Goal: Transaction & Acquisition: Book appointment/travel/reservation

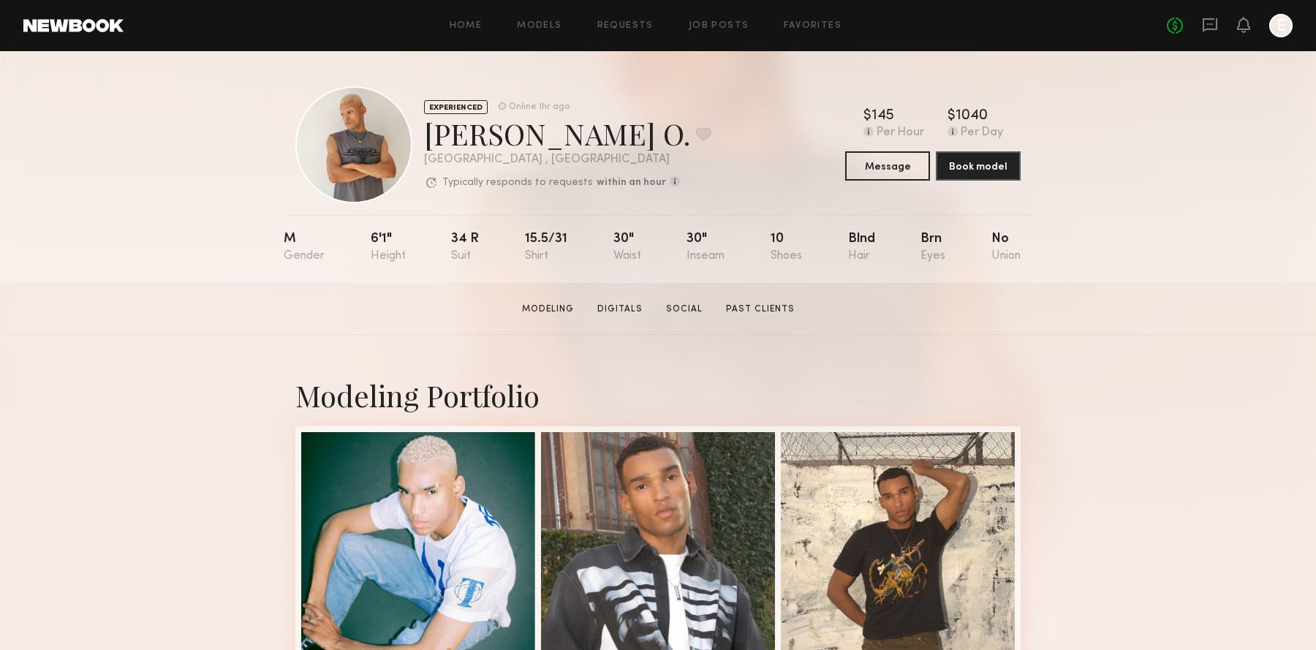
click at [94, 29] on link at bounding box center [73, 25] width 100 height 13
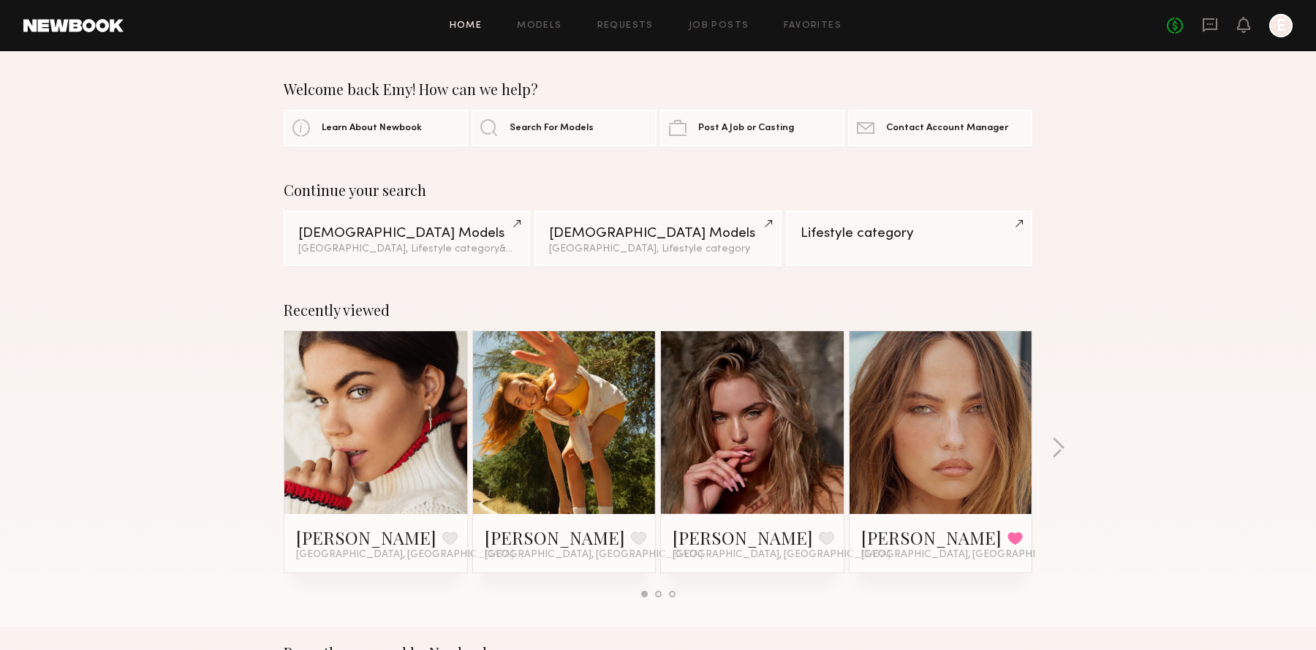
click at [521, 136] on link "Search For Models" at bounding box center [564, 127] width 184 height 37
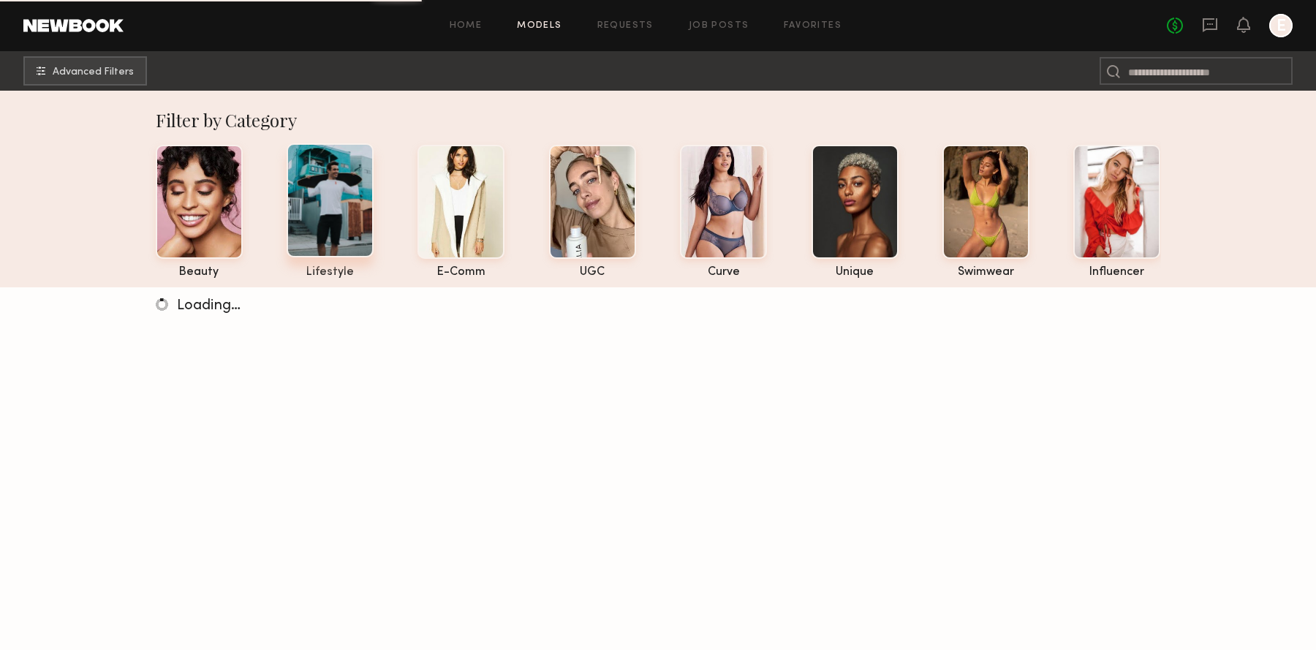
click at [341, 199] on div at bounding box center [330, 200] width 87 height 114
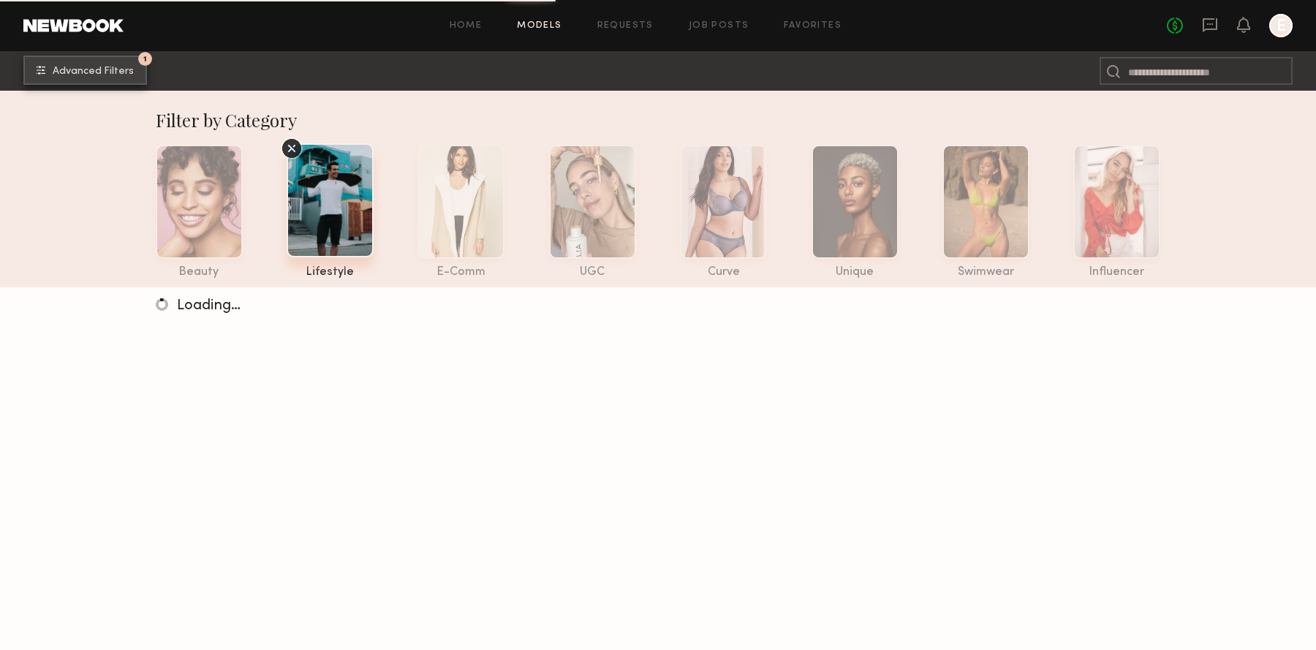
click at [113, 69] on span "Advanced Filters" at bounding box center [93, 72] width 81 height 10
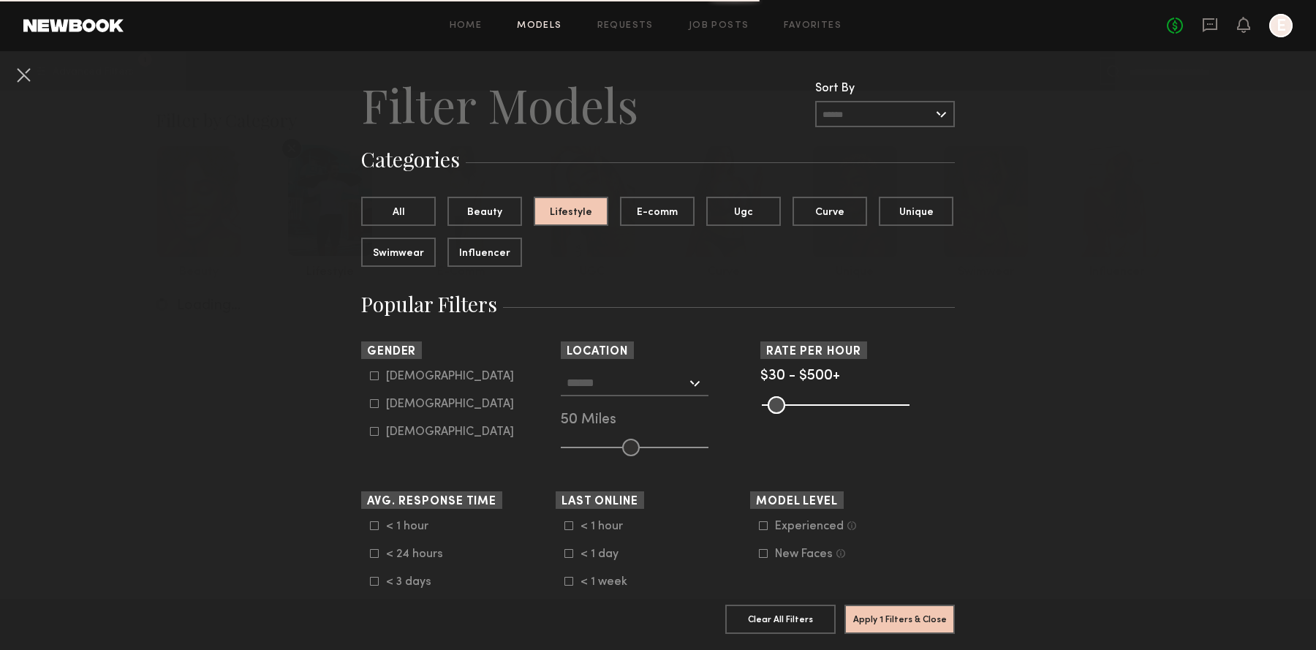
scroll to position [23, 0]
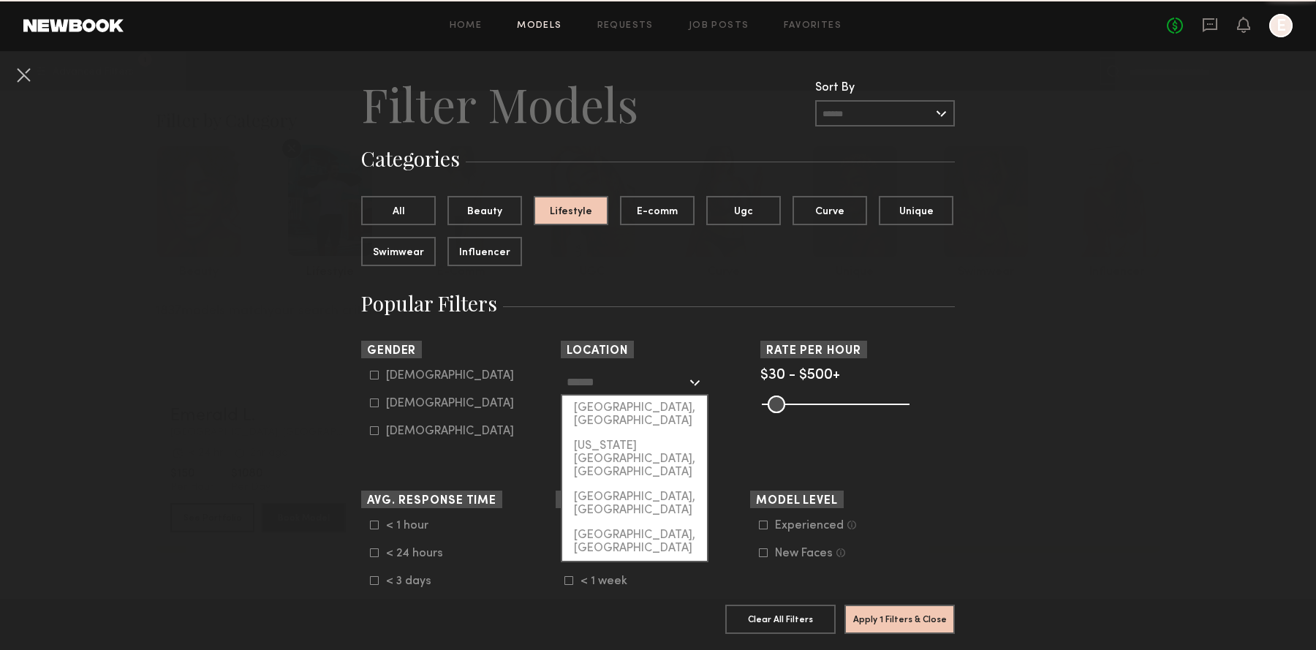
click at [595, 378] on input "text" at bounding box center [627, 381] width 120 height 25
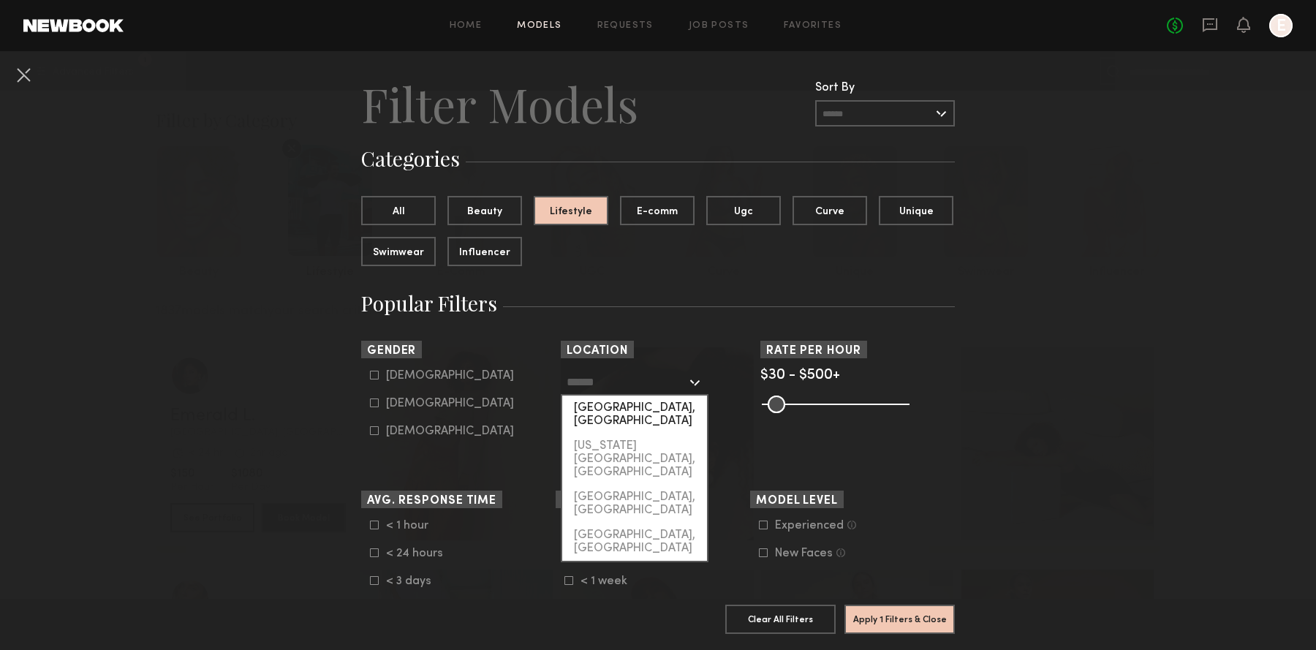
click at [613, 401] on div "[GEOGRAPHIC_DATA], [GEOGRAPHIC_DATA]" at bounding box center [634, 415] width 145 height 38
type input "**********"
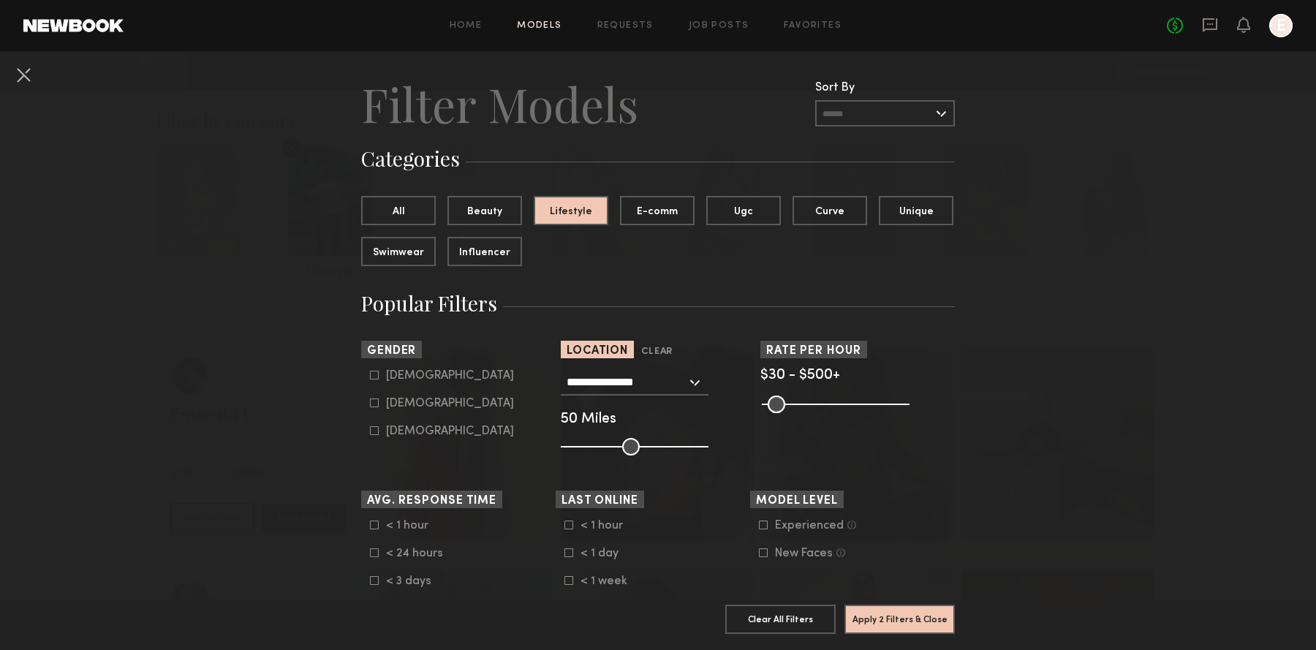
click at [396, 380] on div "Male" at bounding box center [450, 375] width 128 height 9
type input "*"
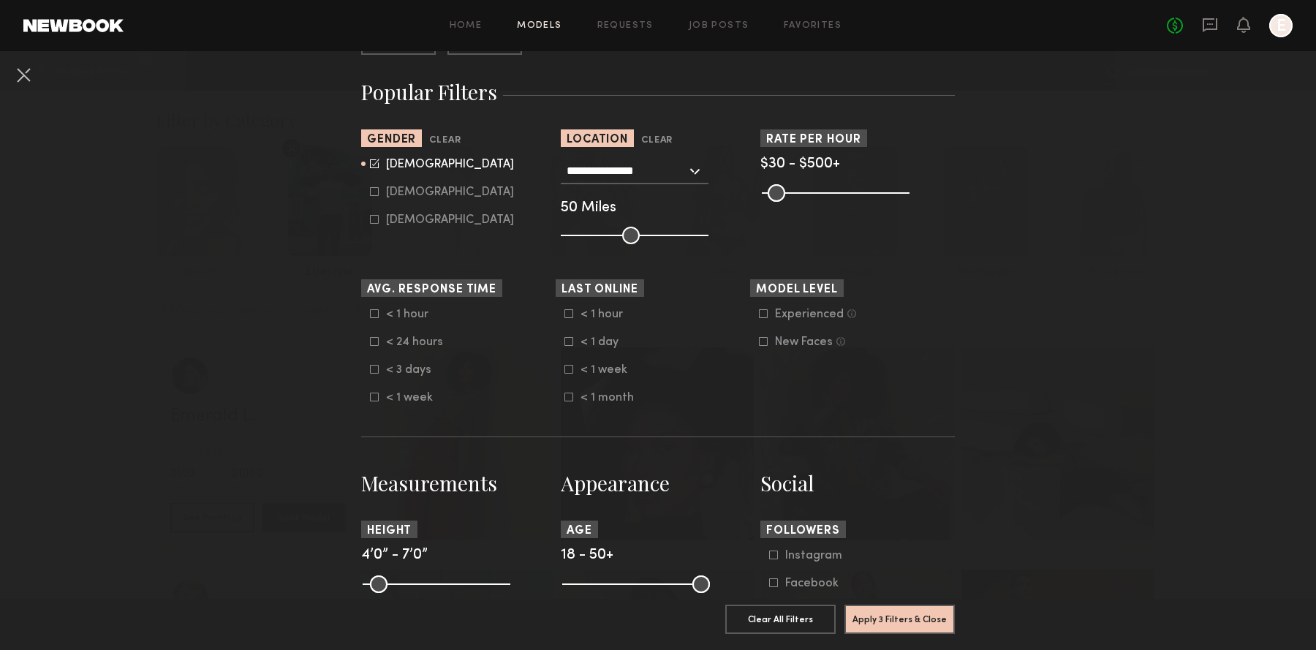
scroll to position [239, 0]
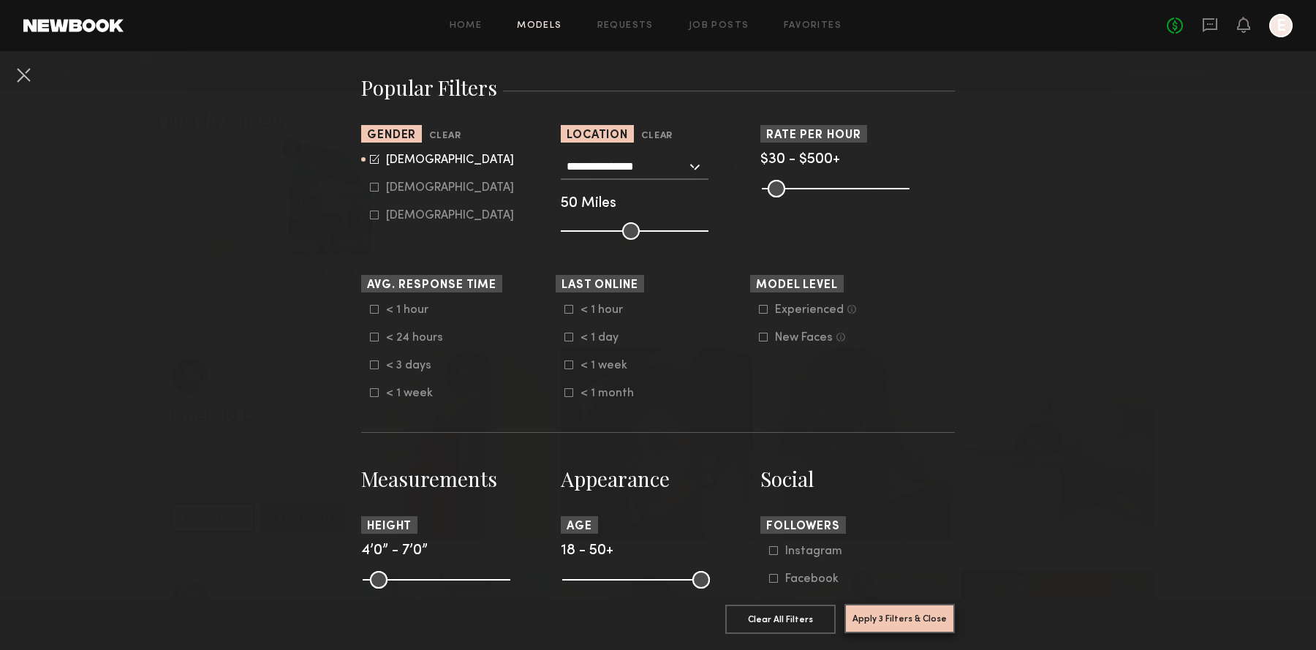
click at [897, 622] on button "Apply 3 Filters & Close" at bounding box center [900, 618] width 110 height 29
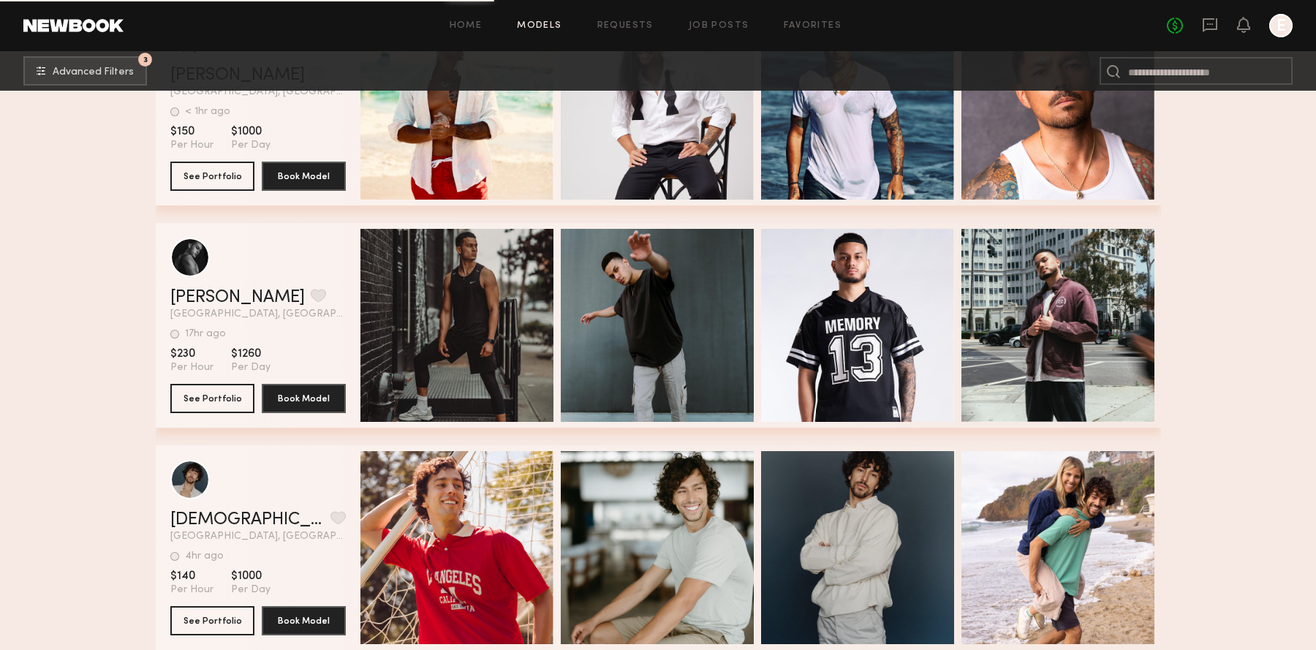
scroll to position [18403, 0]
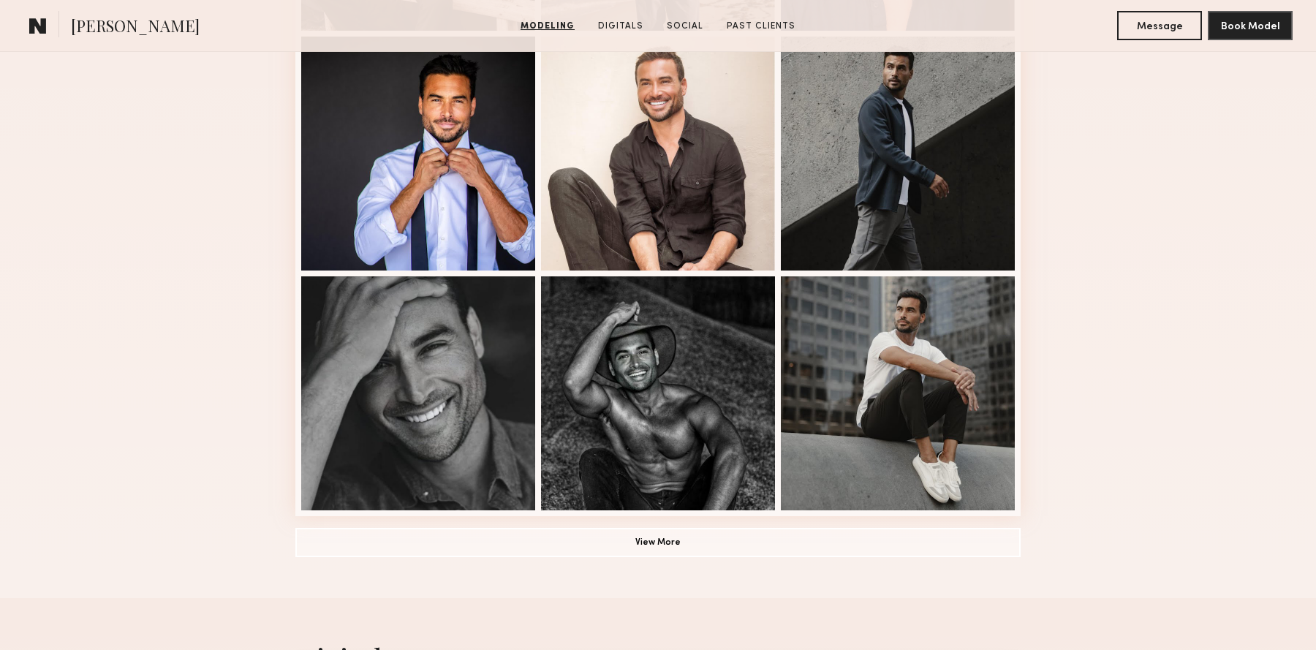
scroll to position [879, 0]
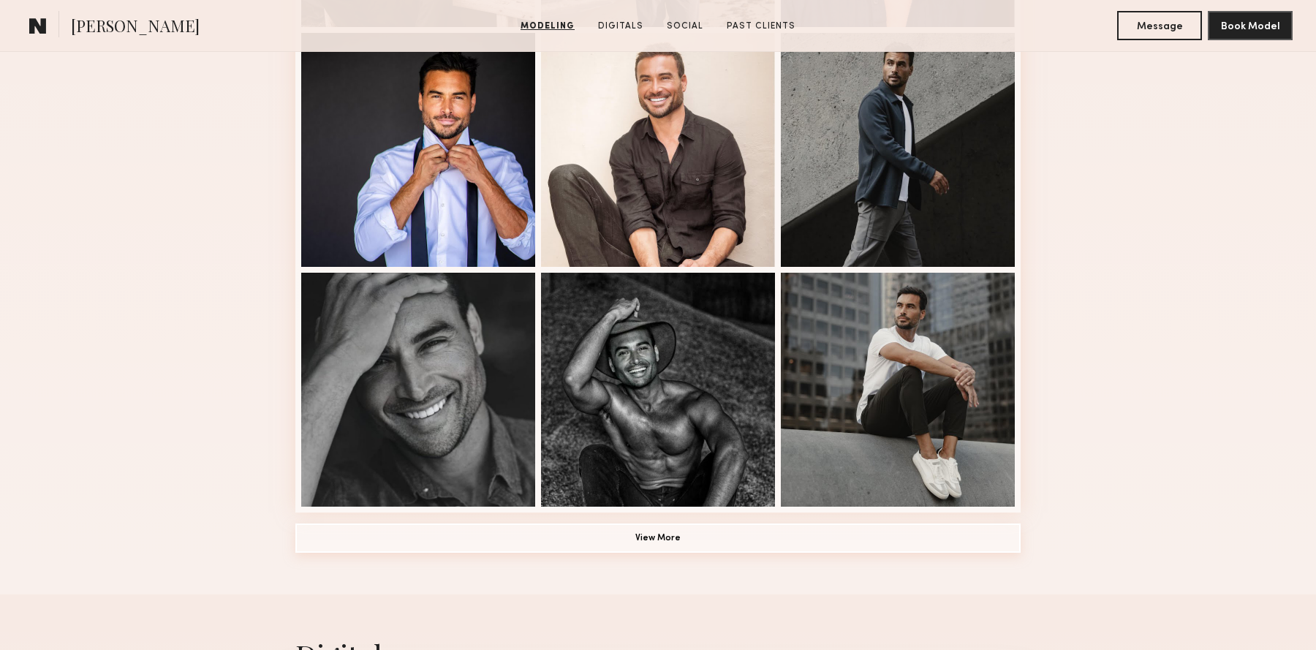
click at [691, 529] on button "View More" at bounding box center [657, 538] width 725 height 29
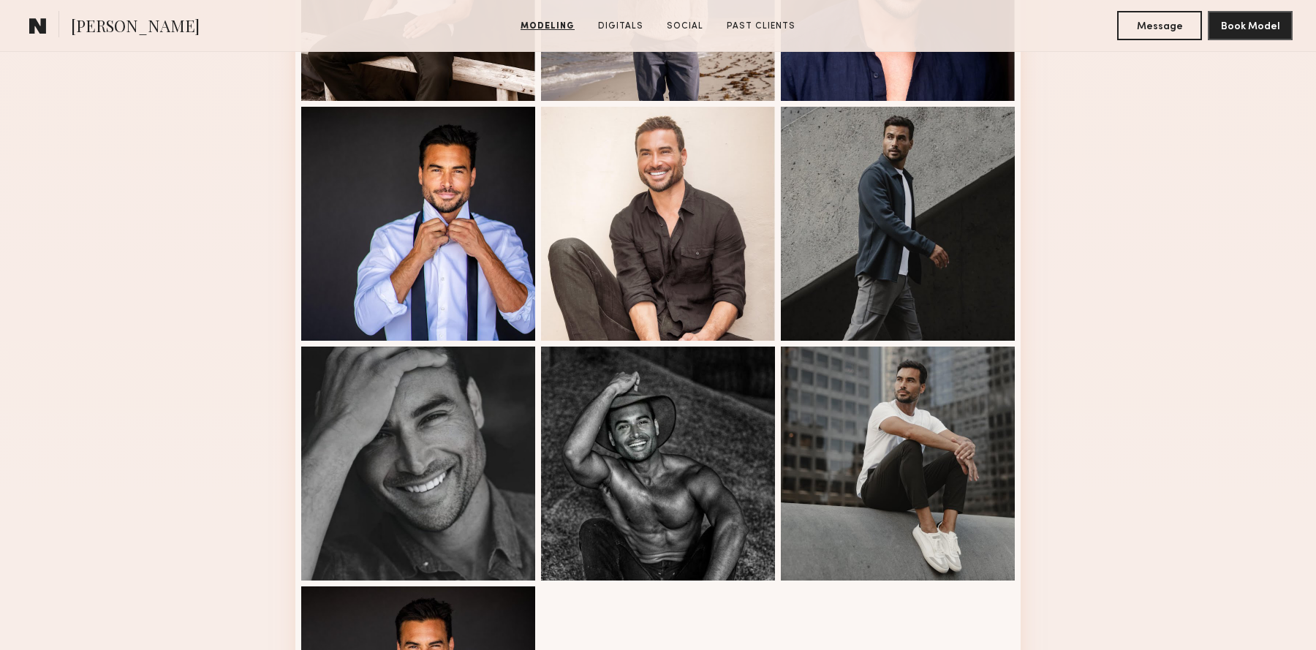
scroll to position [838, 0]
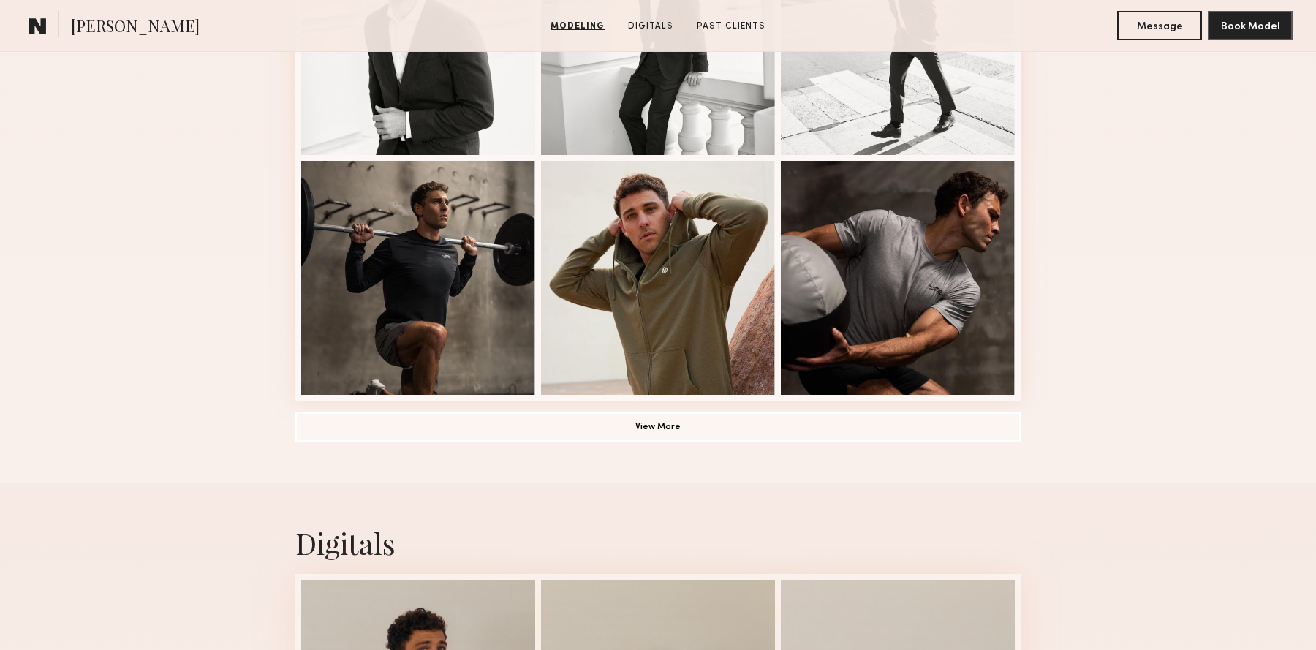
scroll to position [1024, 0]
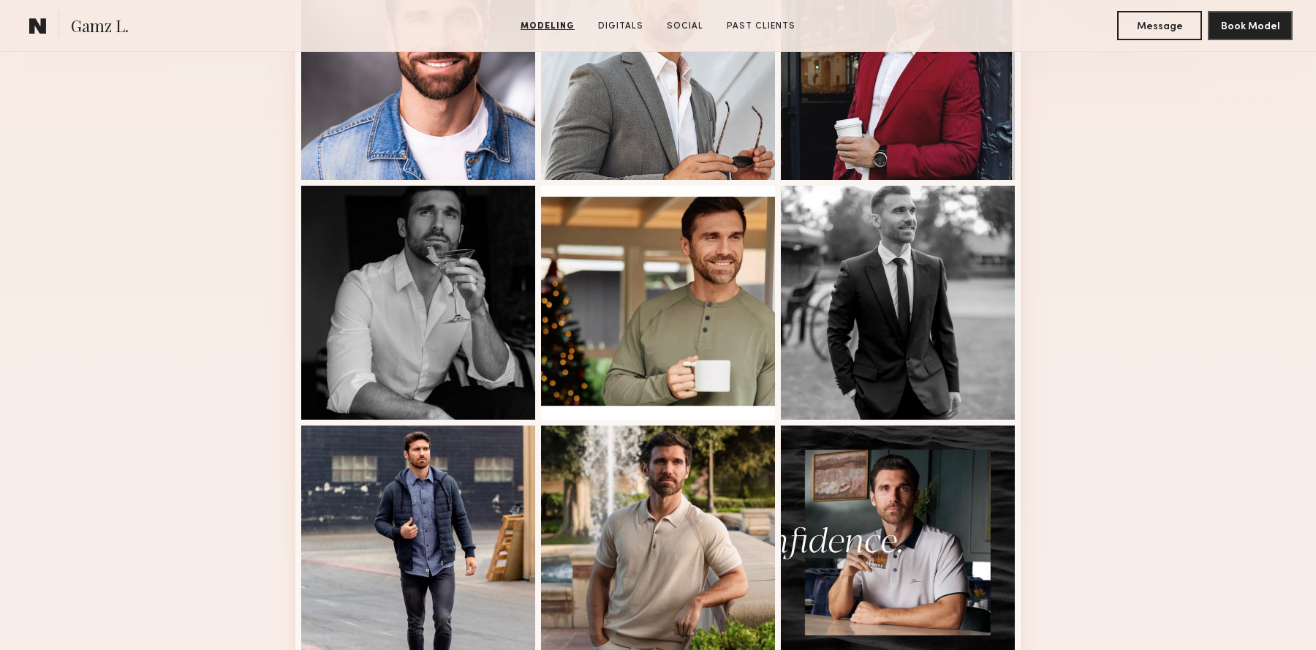
scroll to position [487, 0]
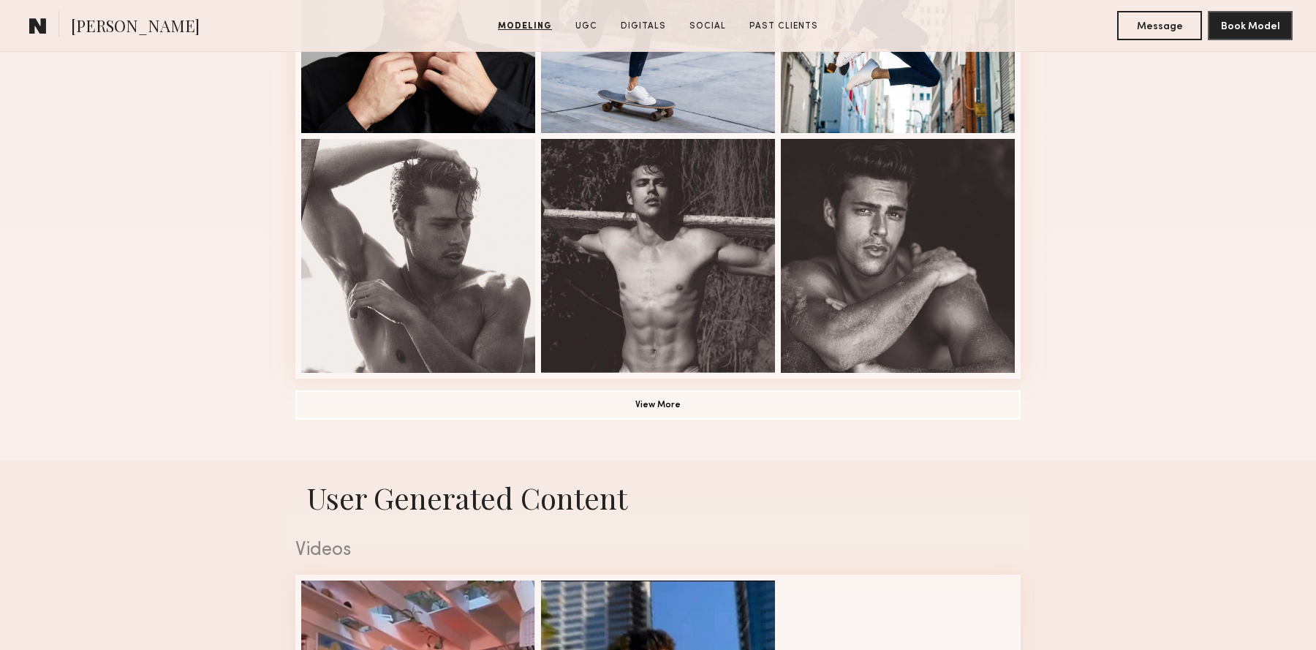
scroll to position [1043, 0]
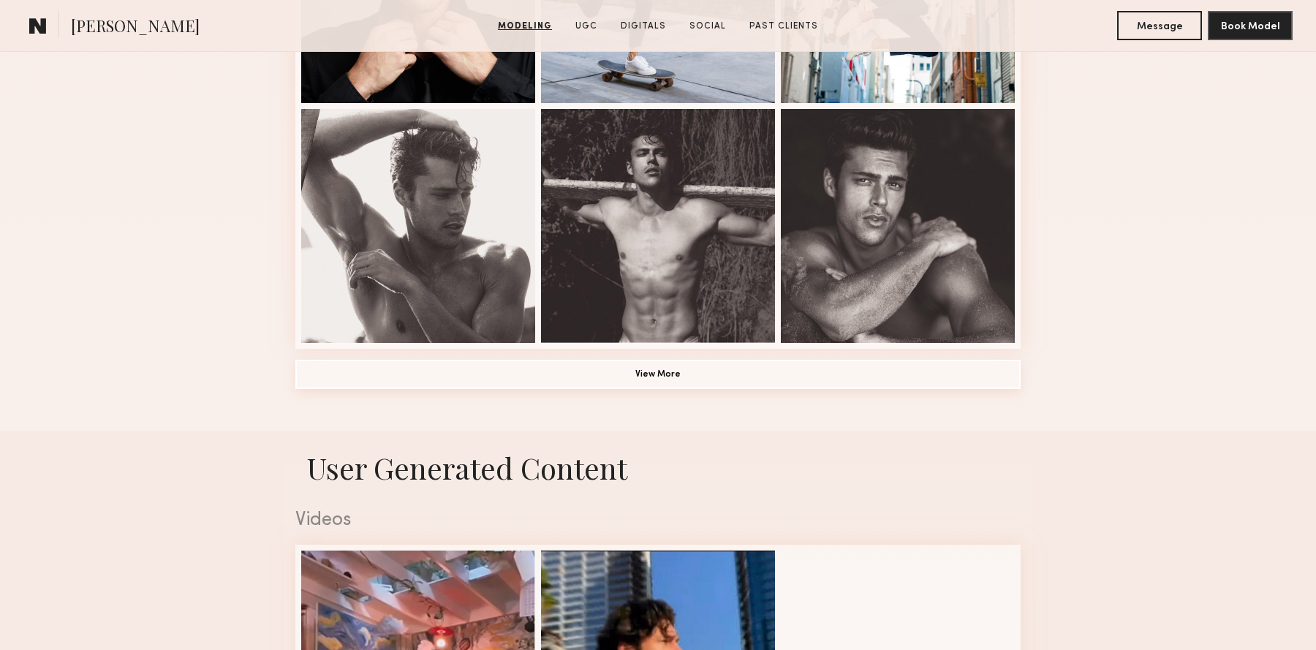
click at [957, 363] on button "View More" at bounding box center [657, 374] width 725 height 29
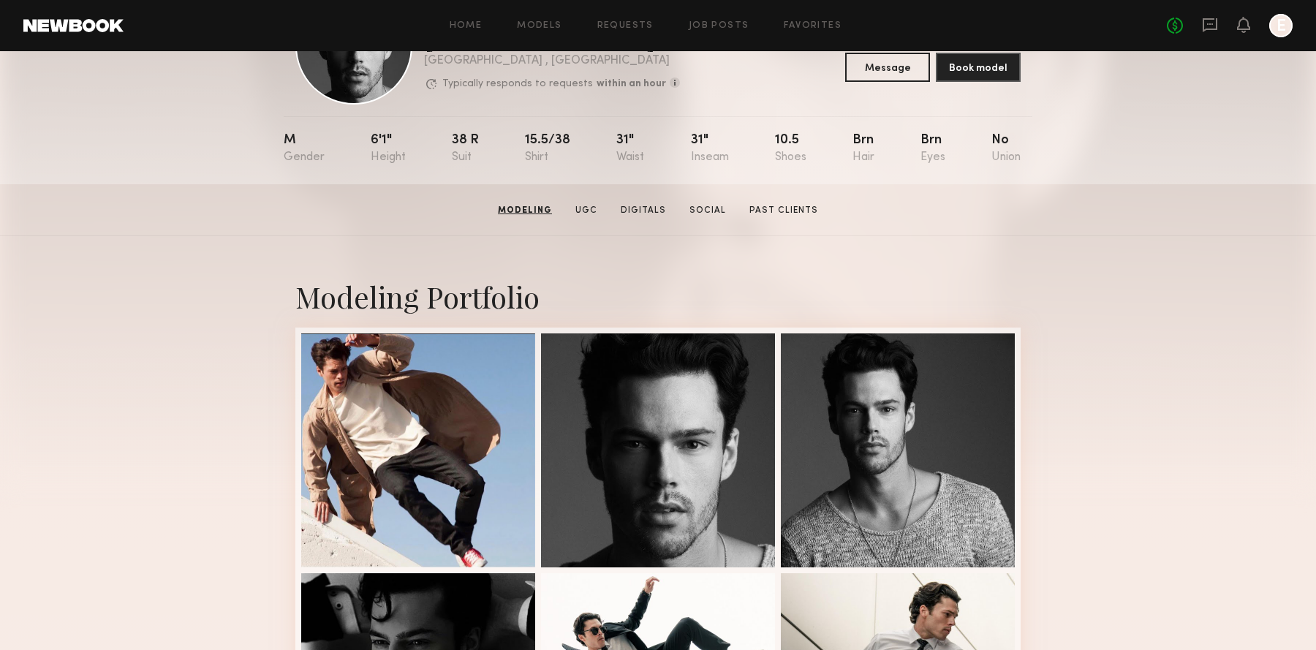
scroll to position [0, 0]
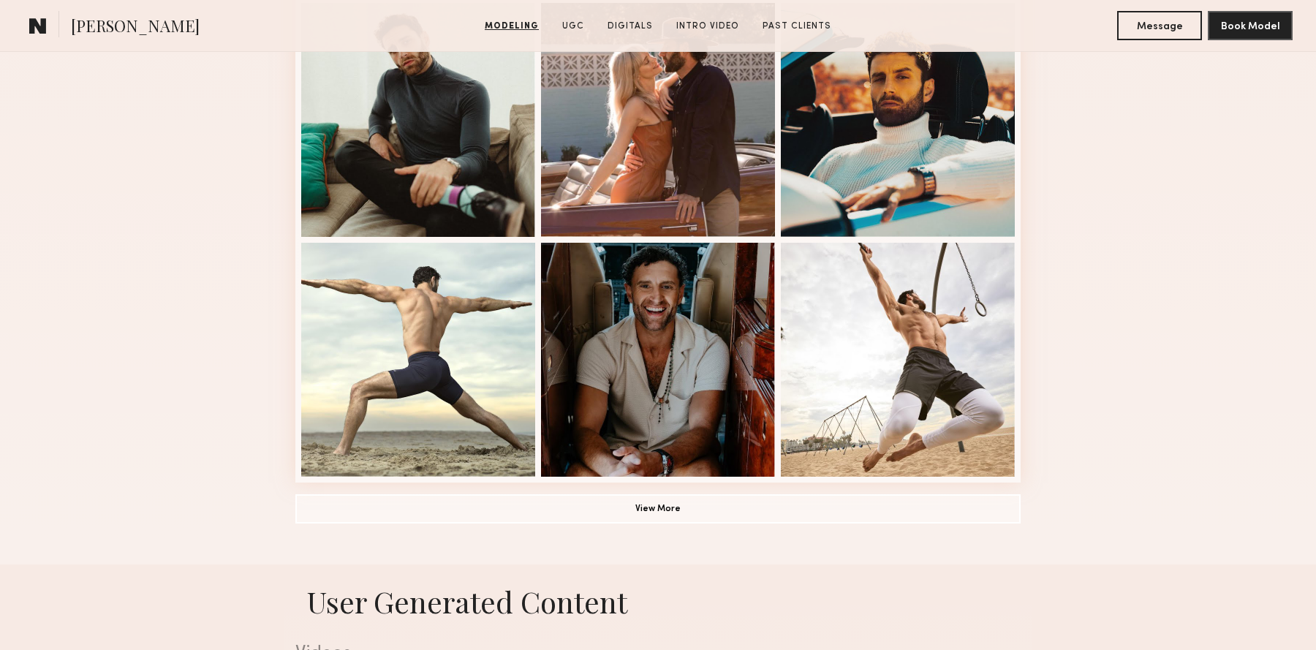
scroll to position [913, 0]
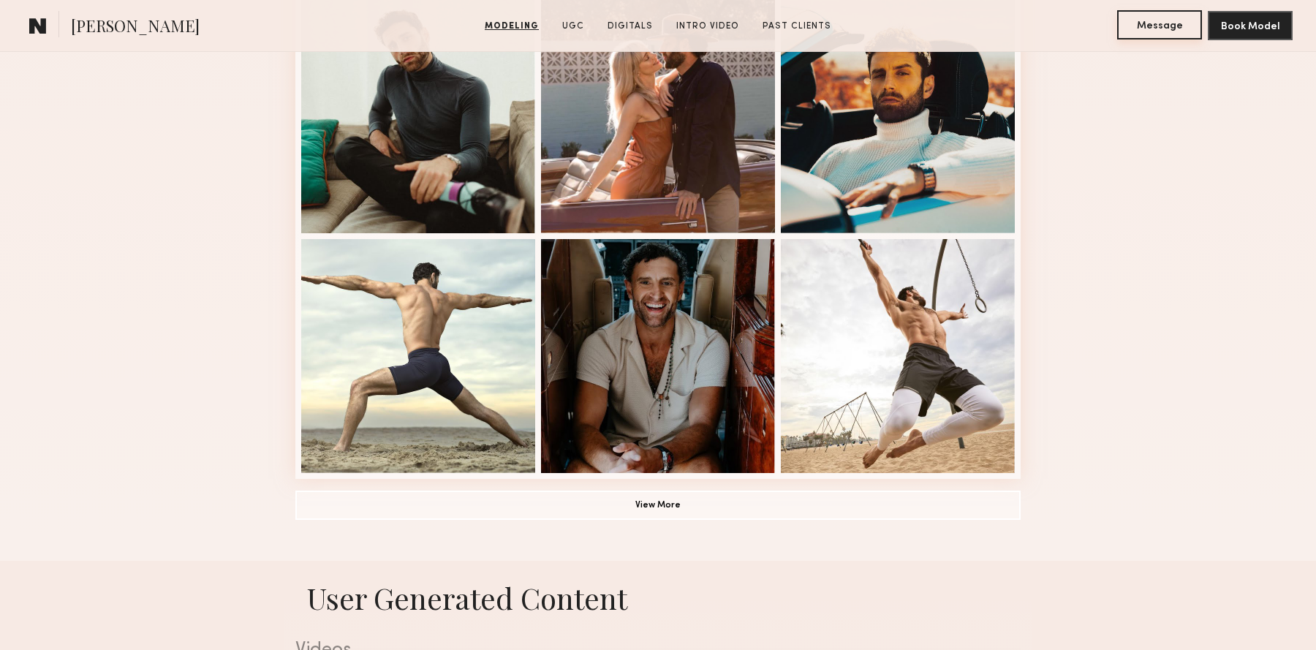
click at [1142, 29] on button "Message" at bounding box center [1159, 24] width 85 height 29
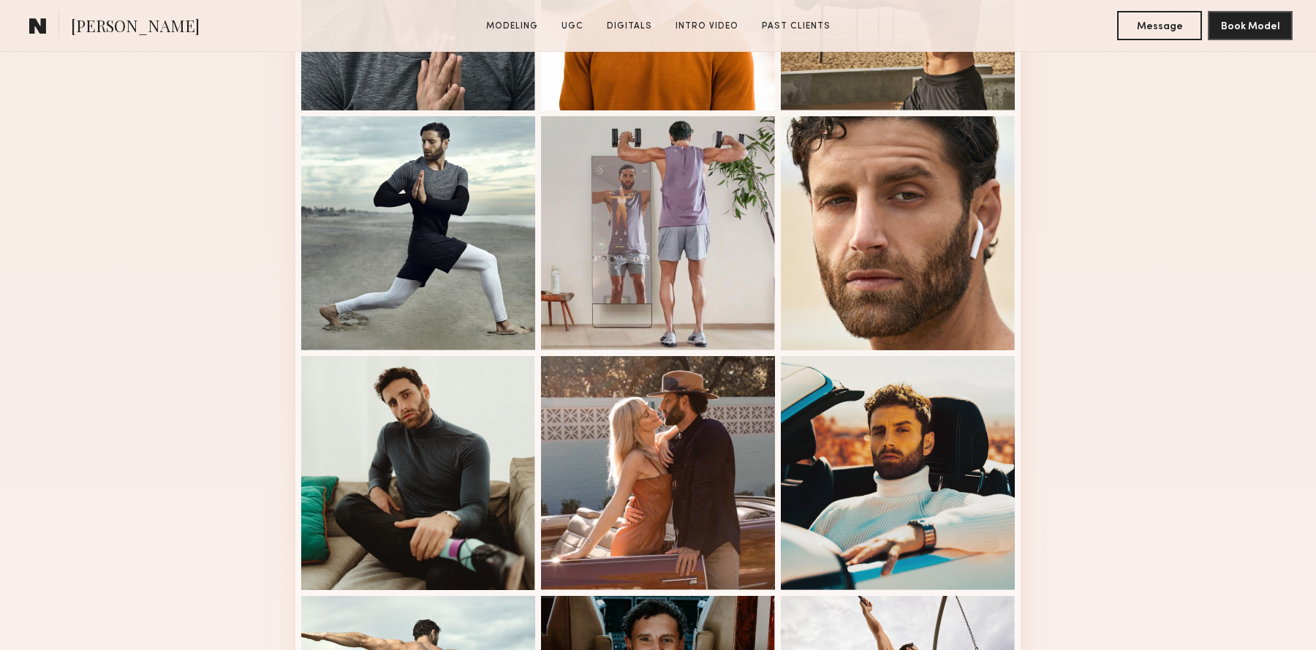
scroll to position [570, 0]
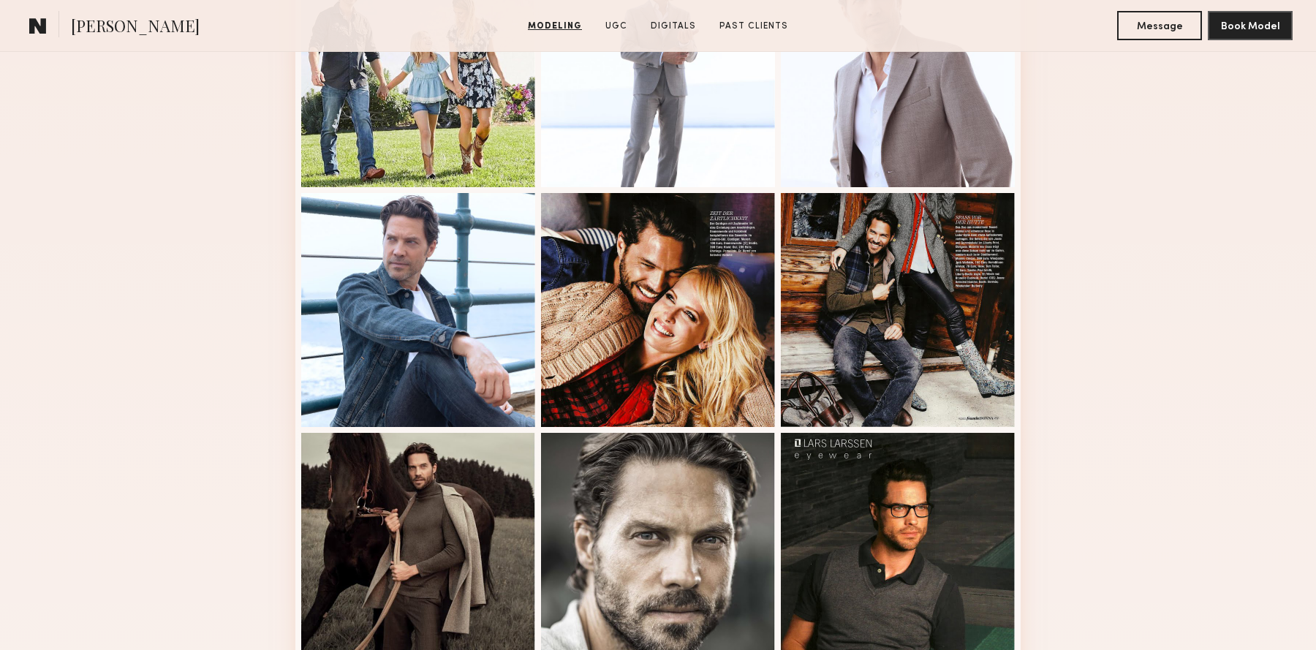
scroll to position [732, 0]
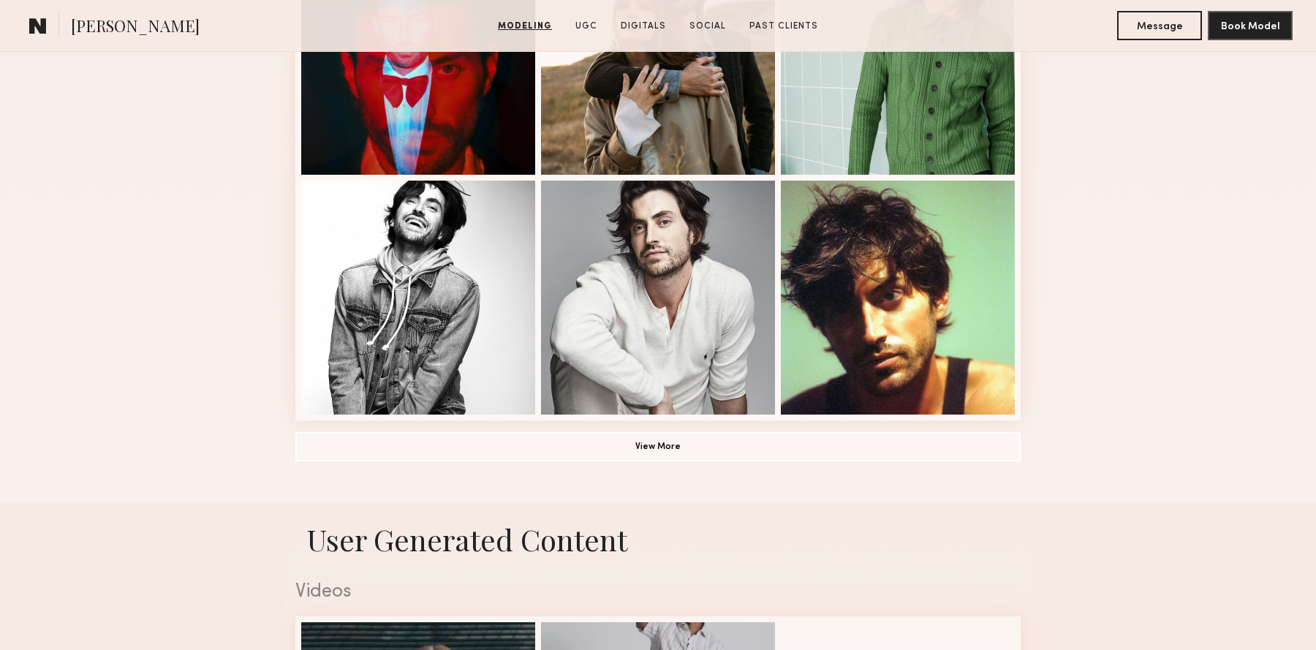
scroll to position [1021, 0]
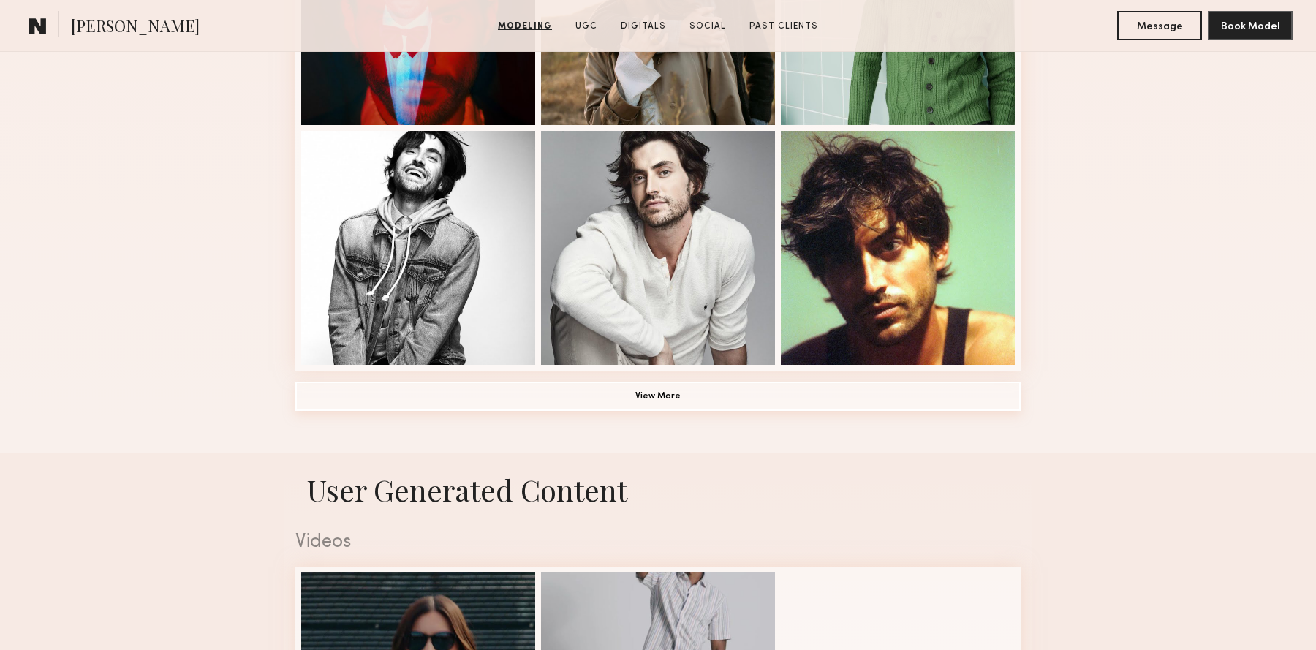
click at [865, 383] on button "View More" at bounding box center [657, 396] width 725 height 29
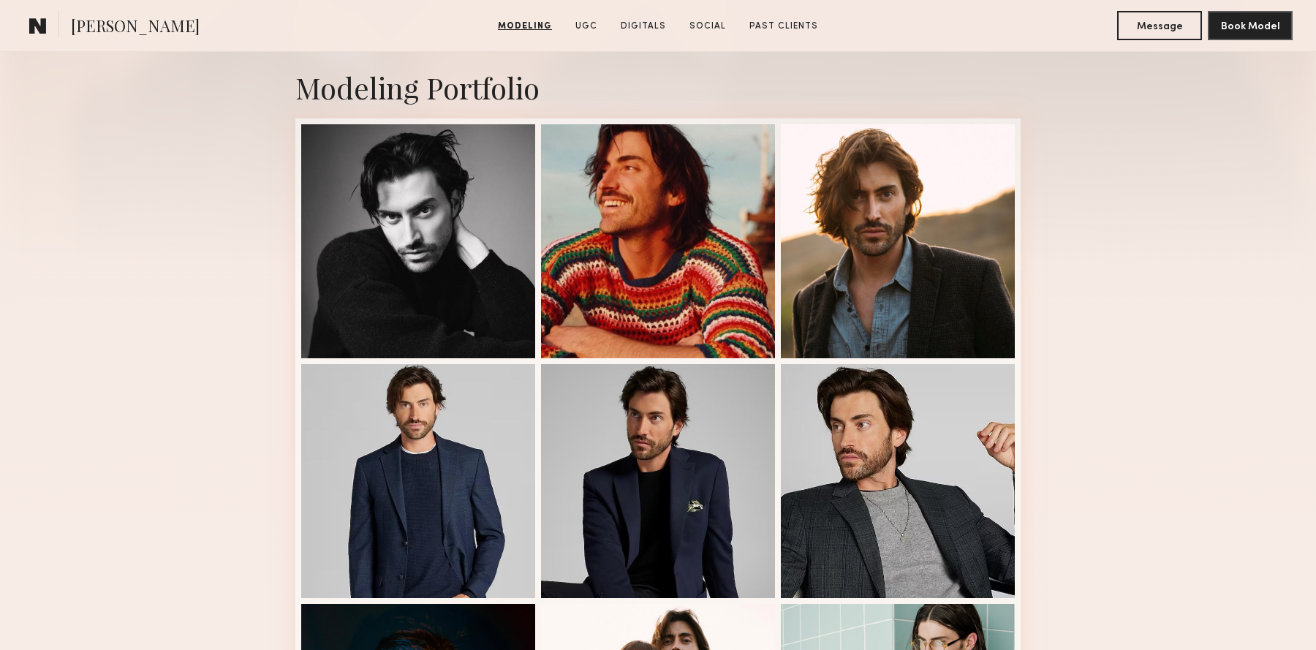
scroll to position [0, 0]
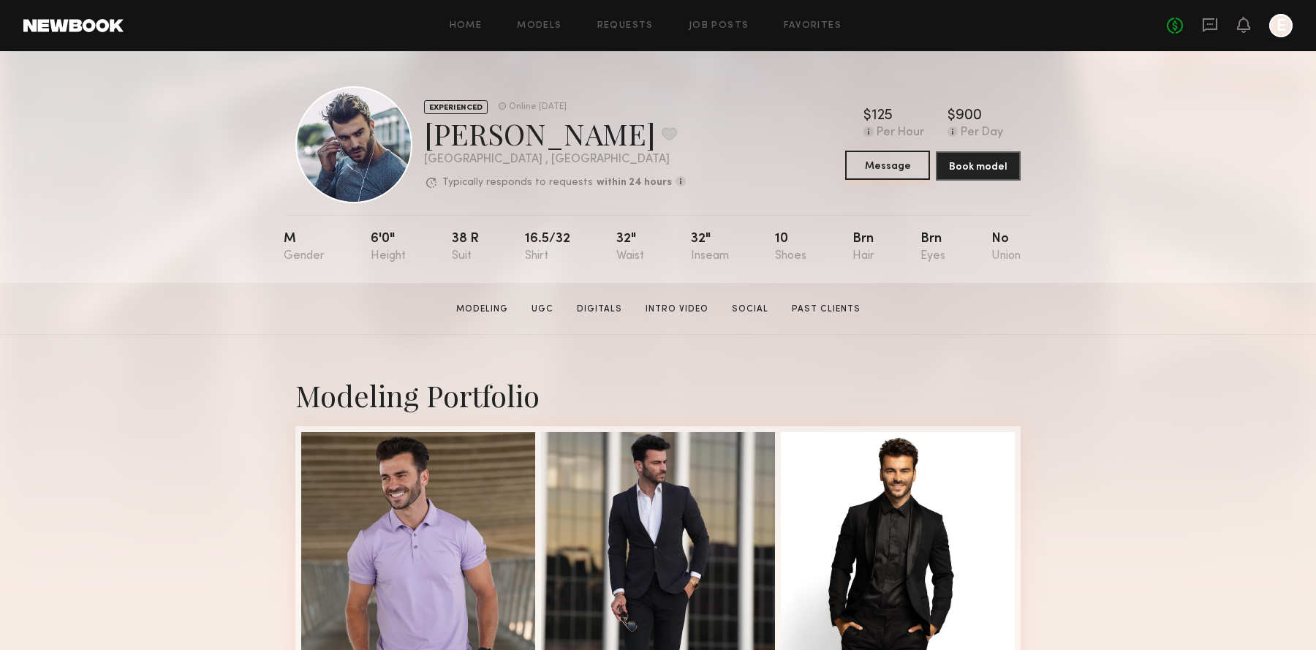
click at [893, 160] on button "Message" at bounding box center [887, 165] width 85 height 29
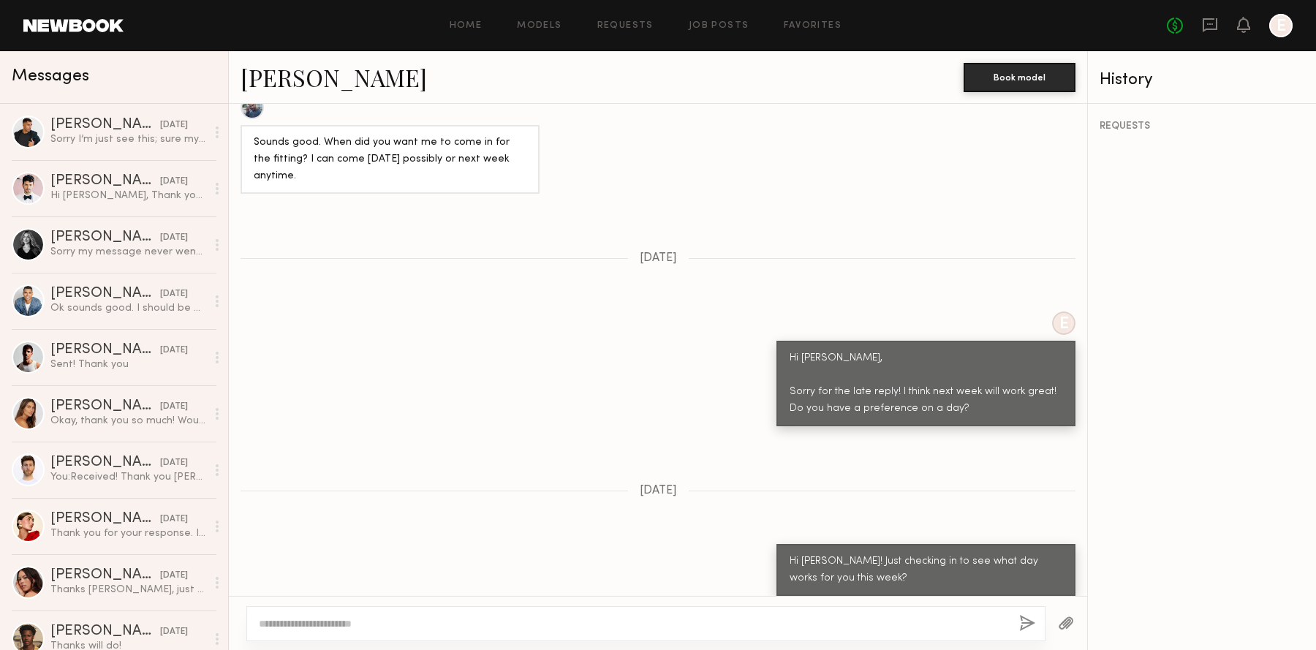
scroll to position [681, 0]
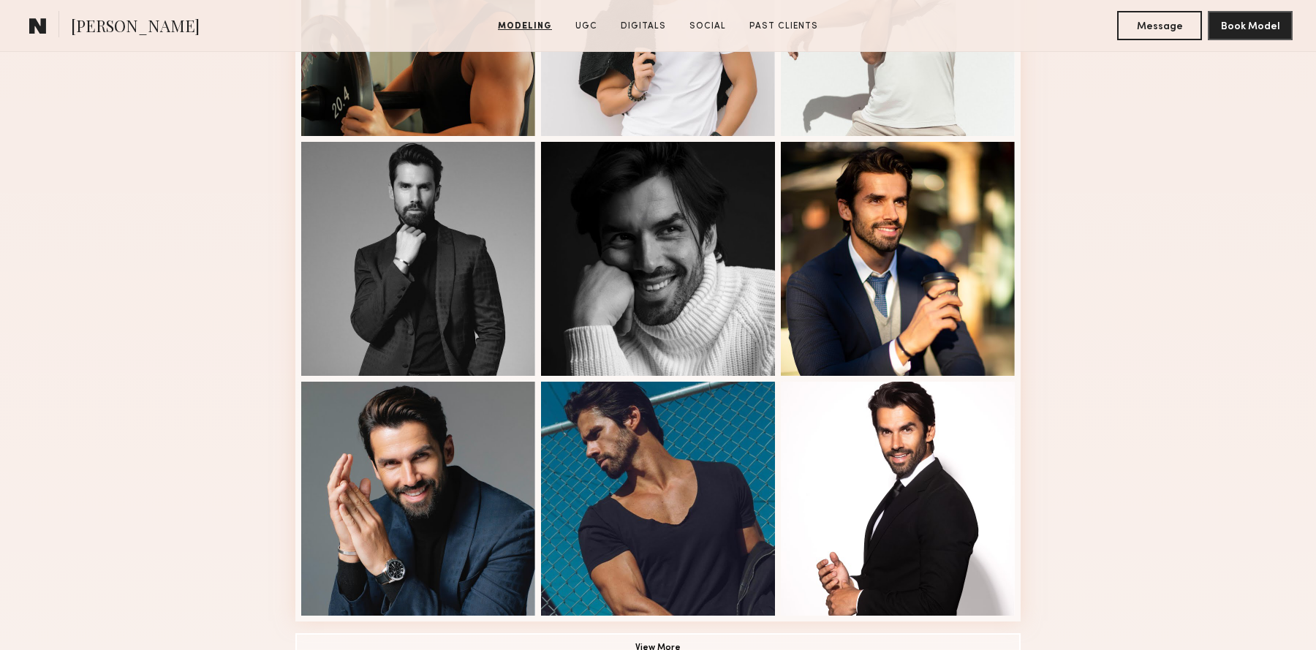
scroll to position [1043, 0]
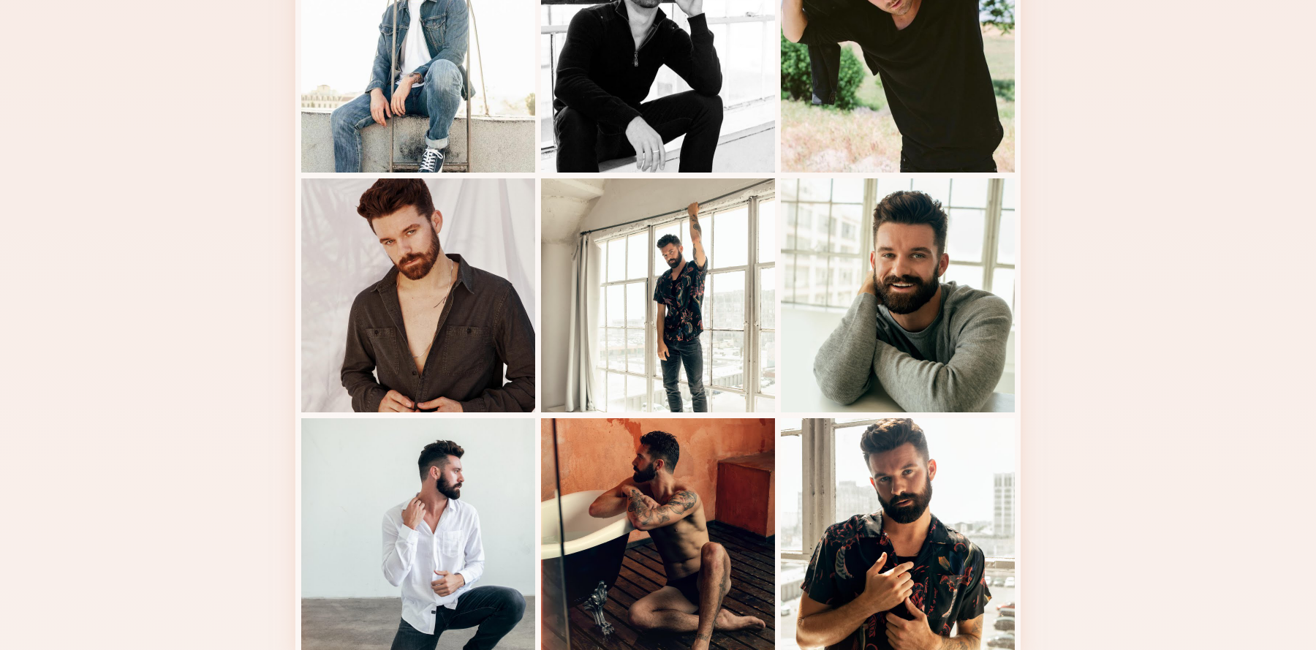
scroll to position [736, 0]
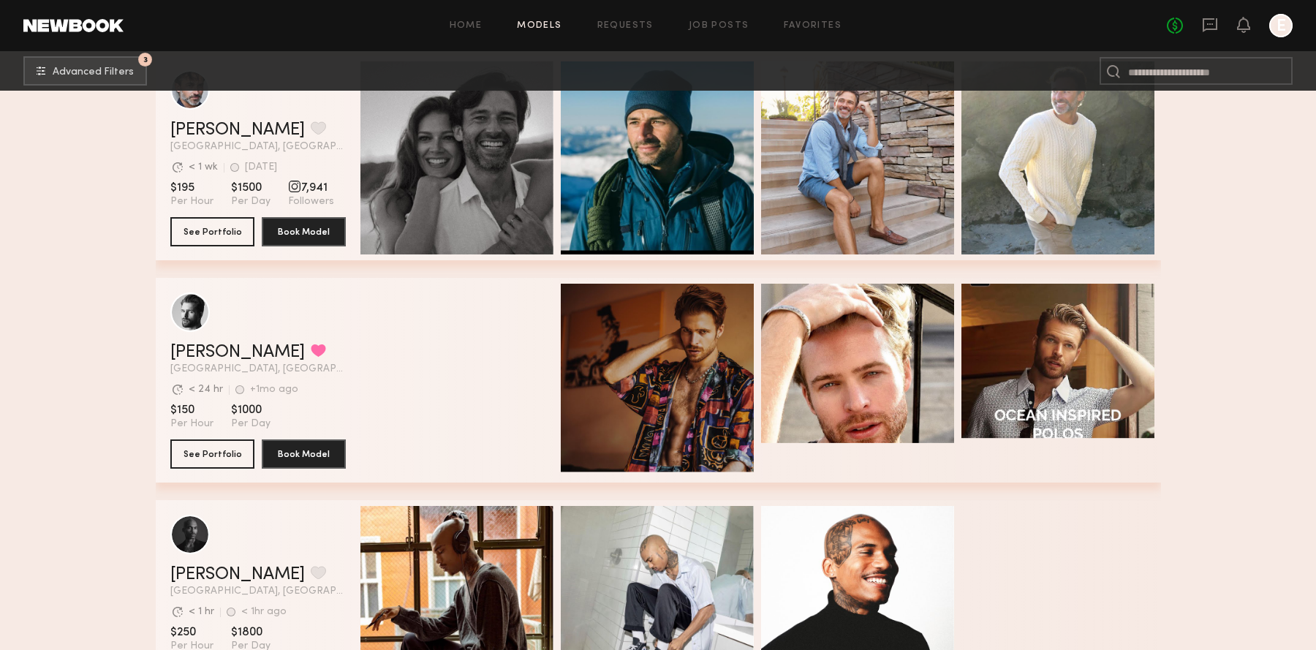
scroll to position [19629, 0]
